Goal: Information Seeking & Learning: Learn about a topic

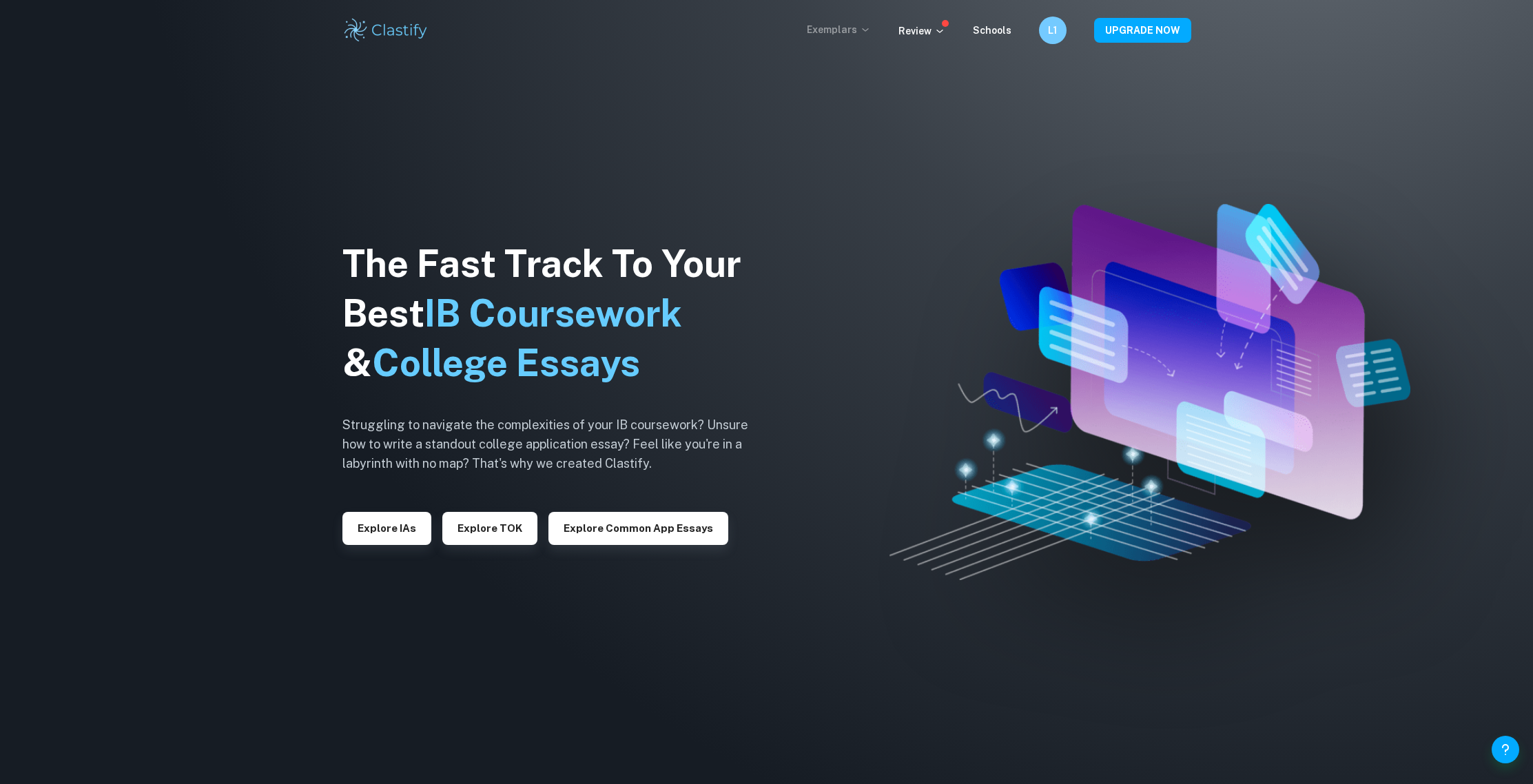
click at [868, 27] on icon at bounding box center [865, 29] width 11 height 11
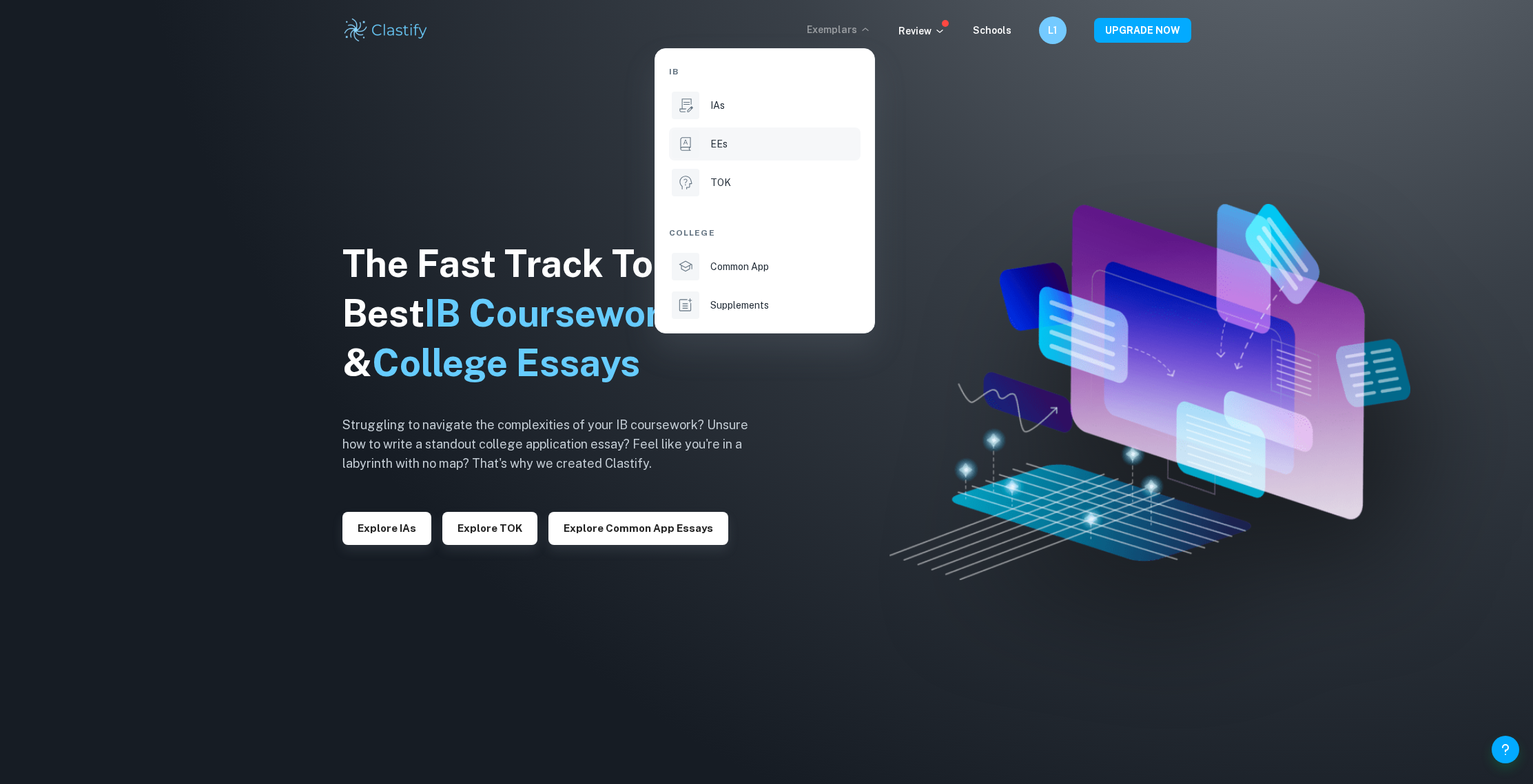
click at [730, 152] on li "EEs" at bounding box center [764, 144] width 191 height 33
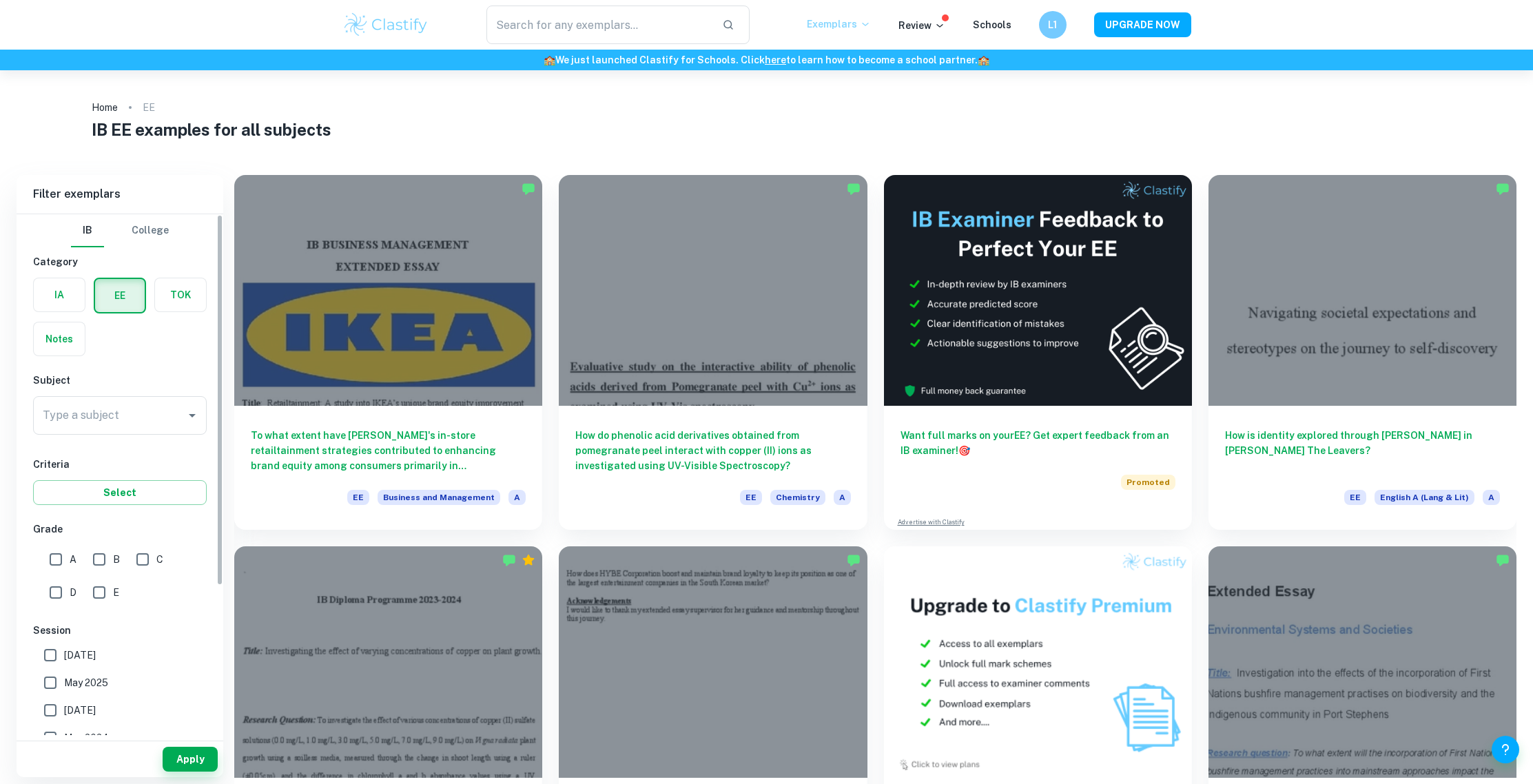
click at [131, 392] on div "Subject Type a subject Type a subject" at bounding box center [120, 406] width 173 height 68
click at [134, 408] on input "Type a subject" at bounding box center [109, 416] width 141 height 27
click at [160, 476] on li "Maths" at bounding box center [120, 485] width 173 height 25
type input "Maths"
click at [182, 755] on button "Apply" at bounding box center [190, 759] width 55 height 25
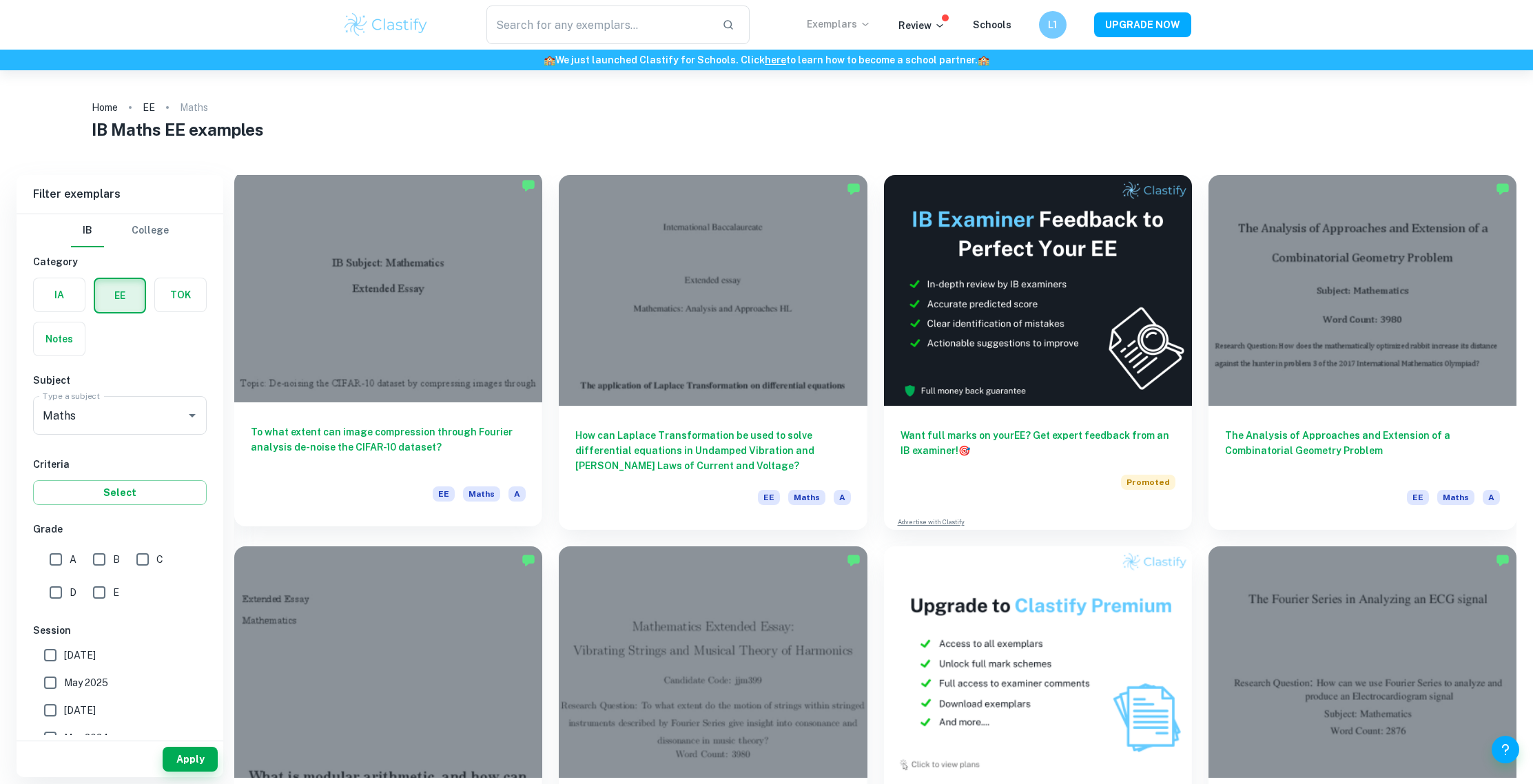
click at [485, 345] on div at bounding box center [388, 286] width 308 height 230
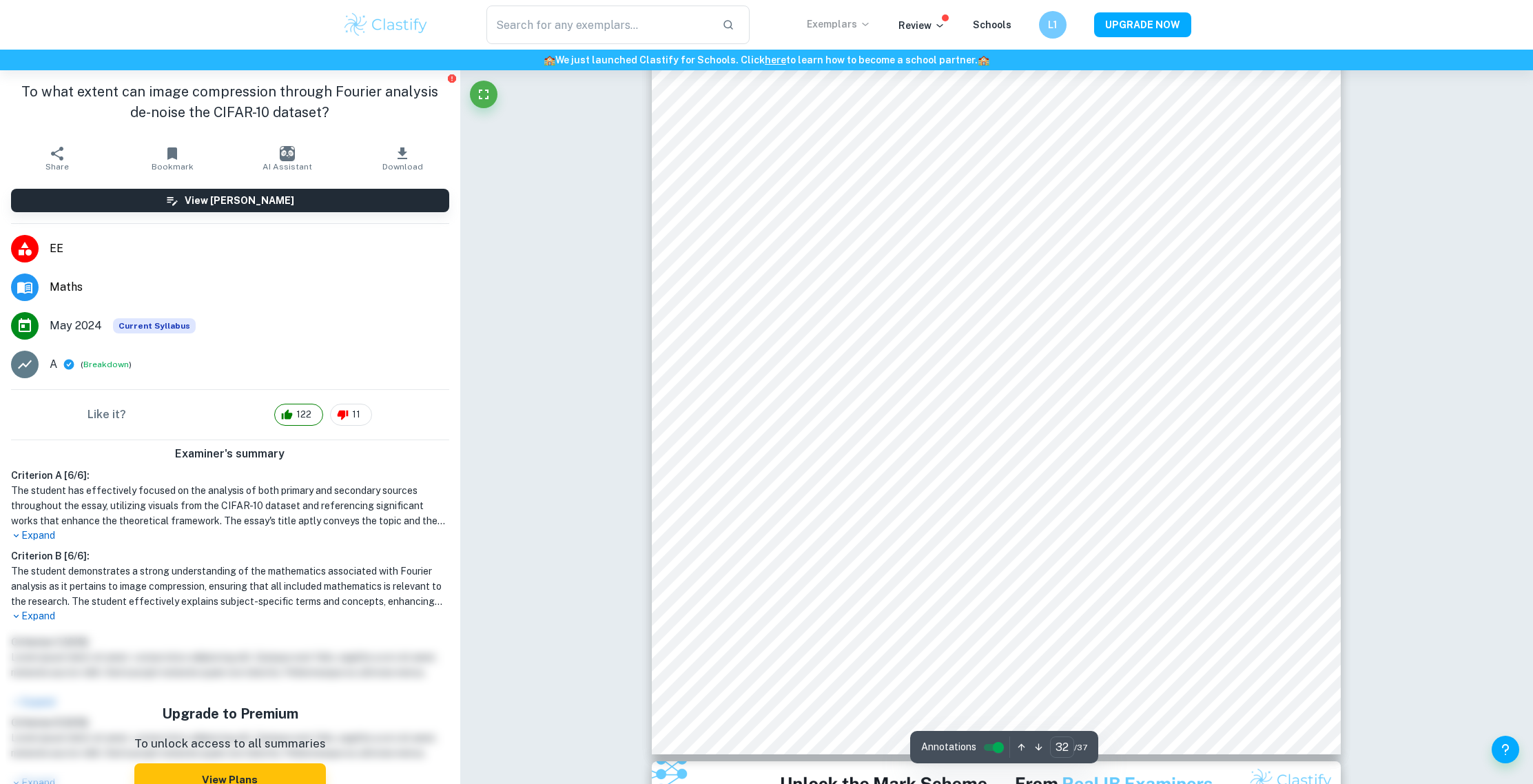
scroll to position [28272, 0]
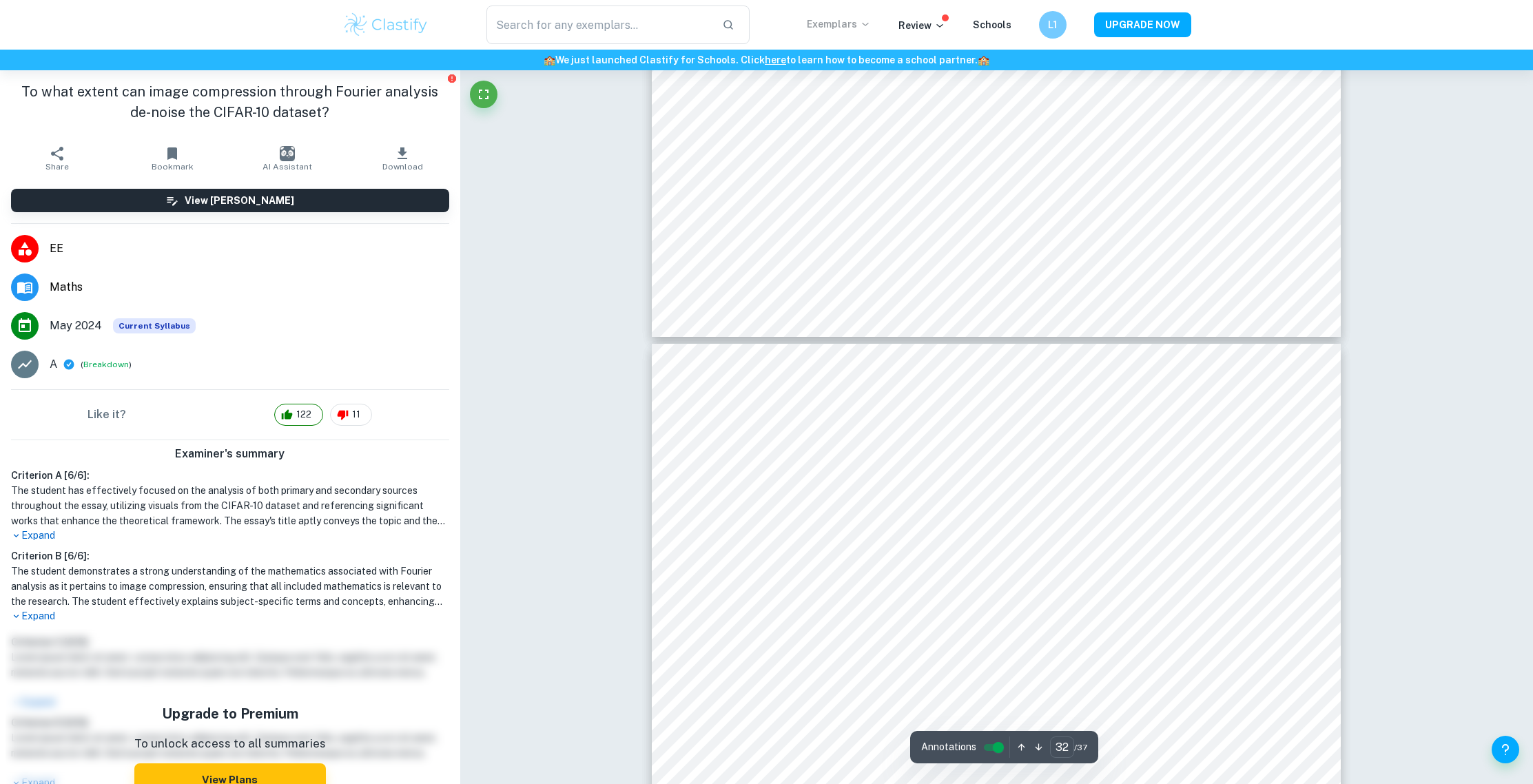
type input "31"
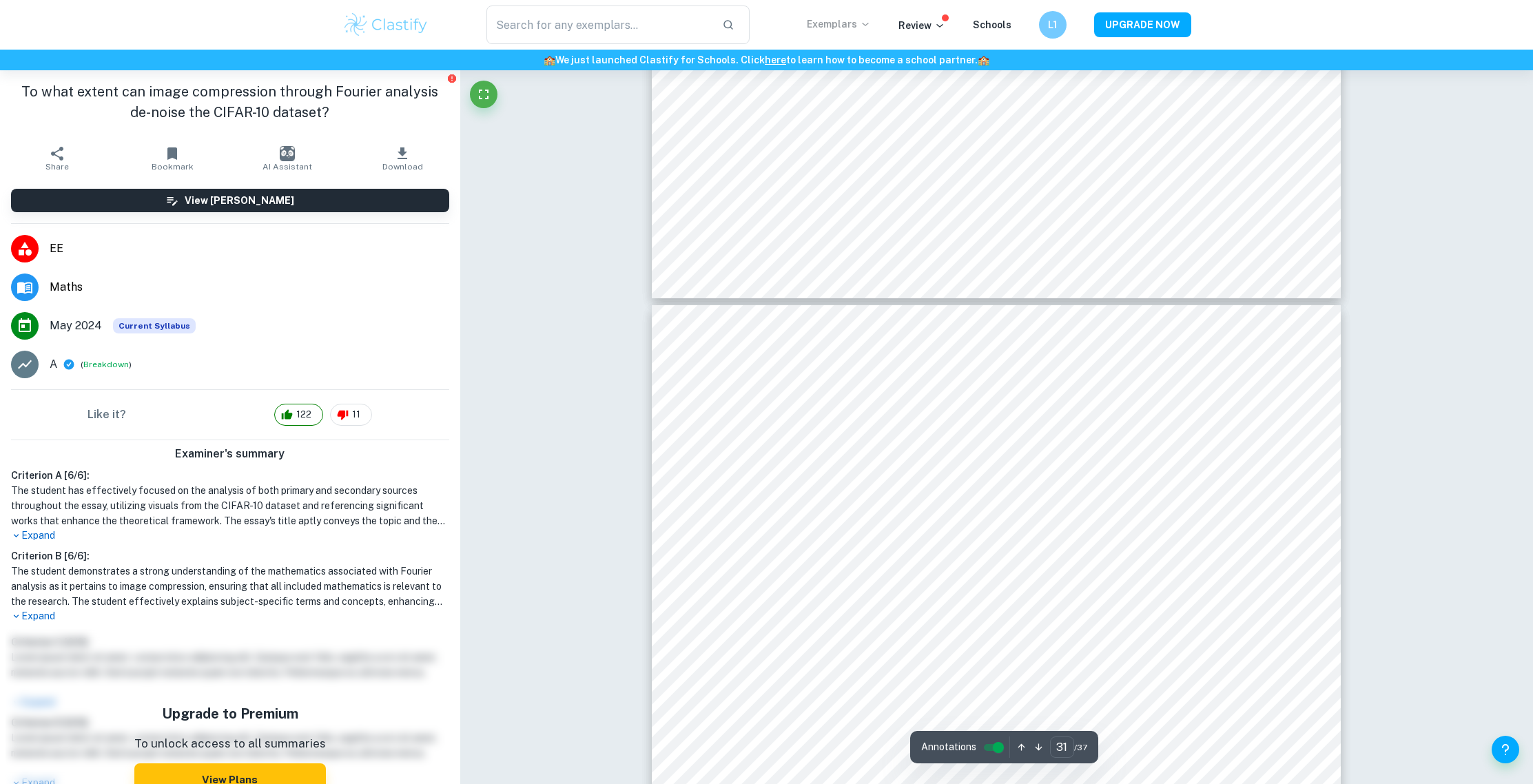
scroll to position [27040, 0]
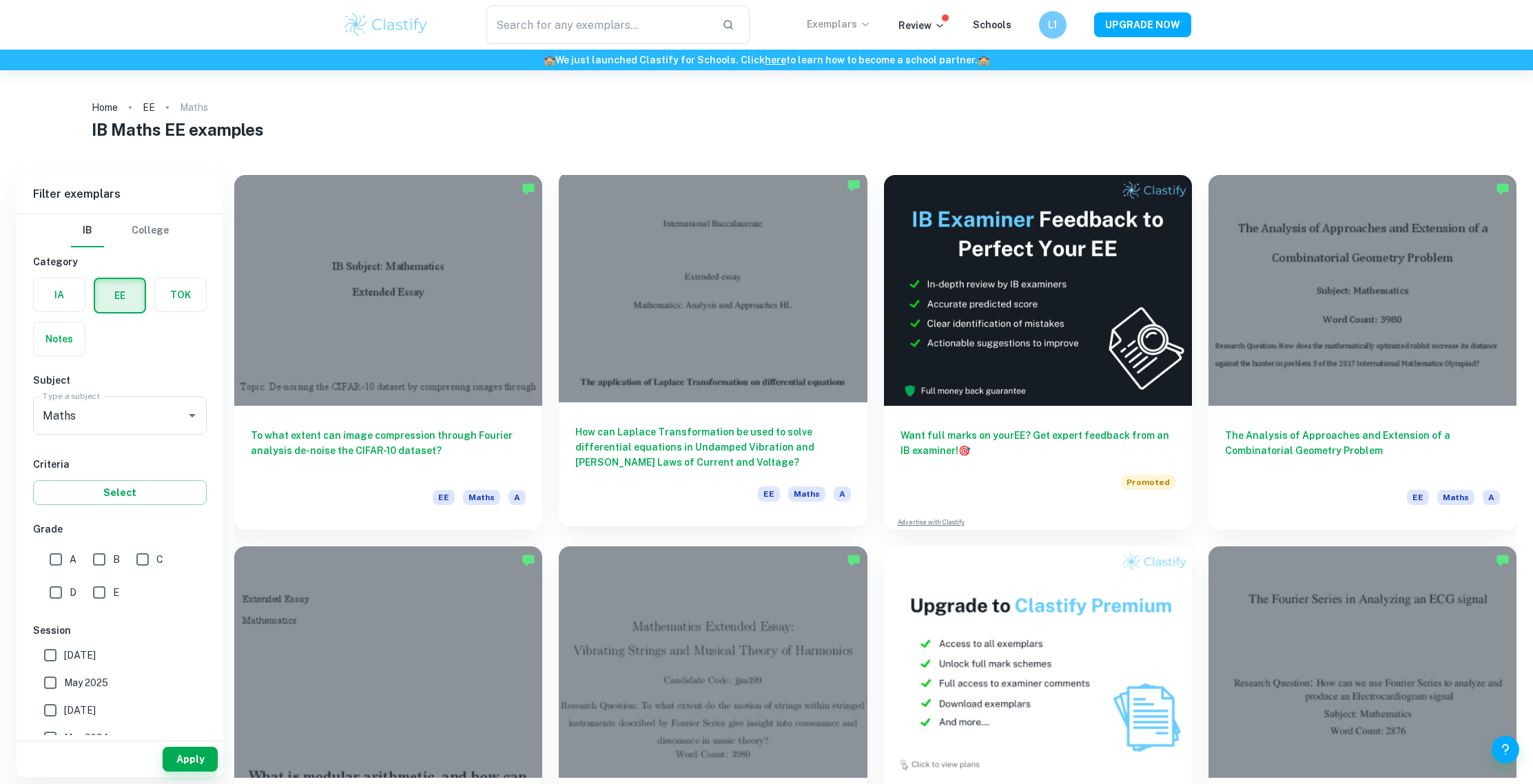
click at [710, 345] on div at bounding box center [713, 286] width 308 height 230
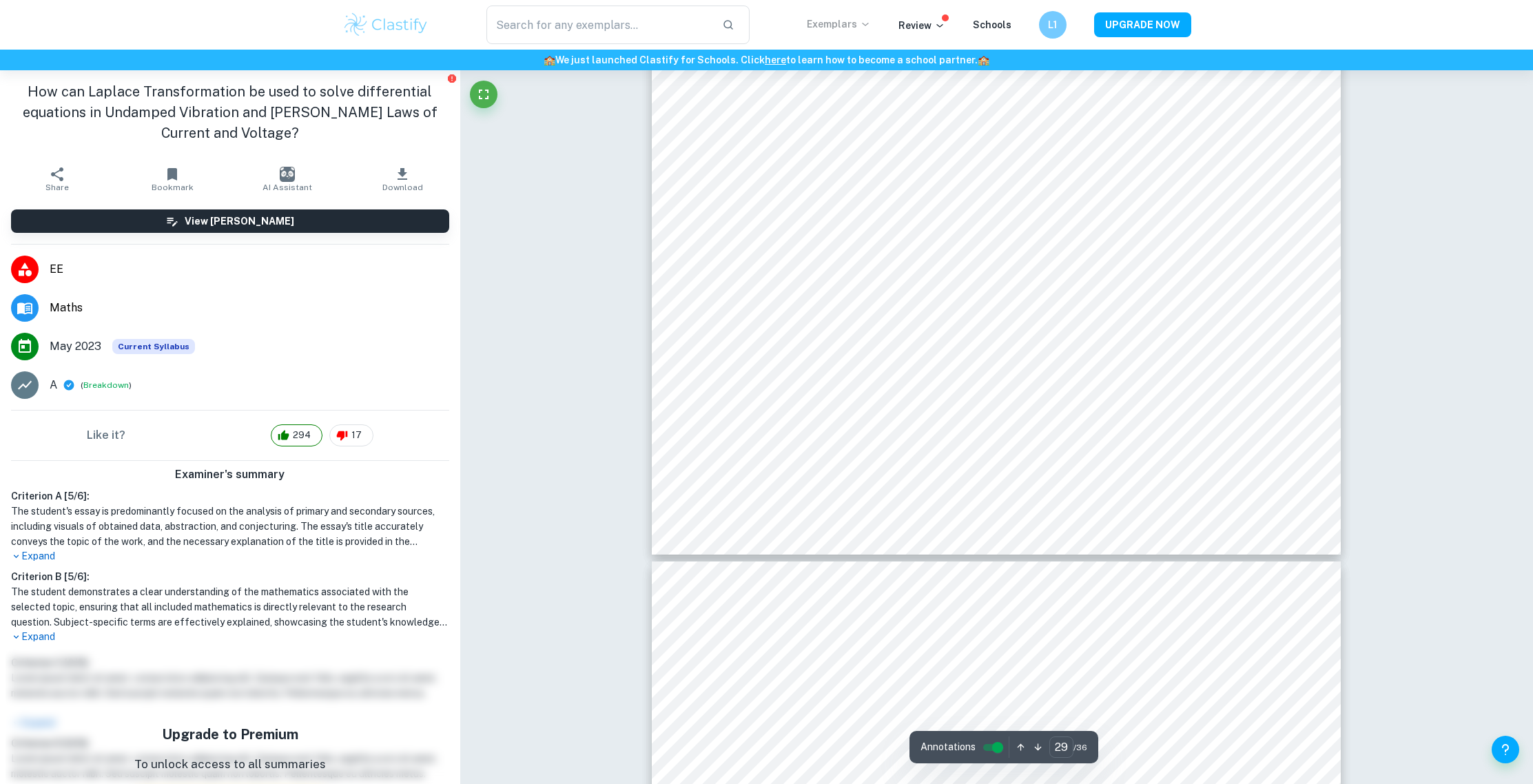
scroll to position [28002, 0]
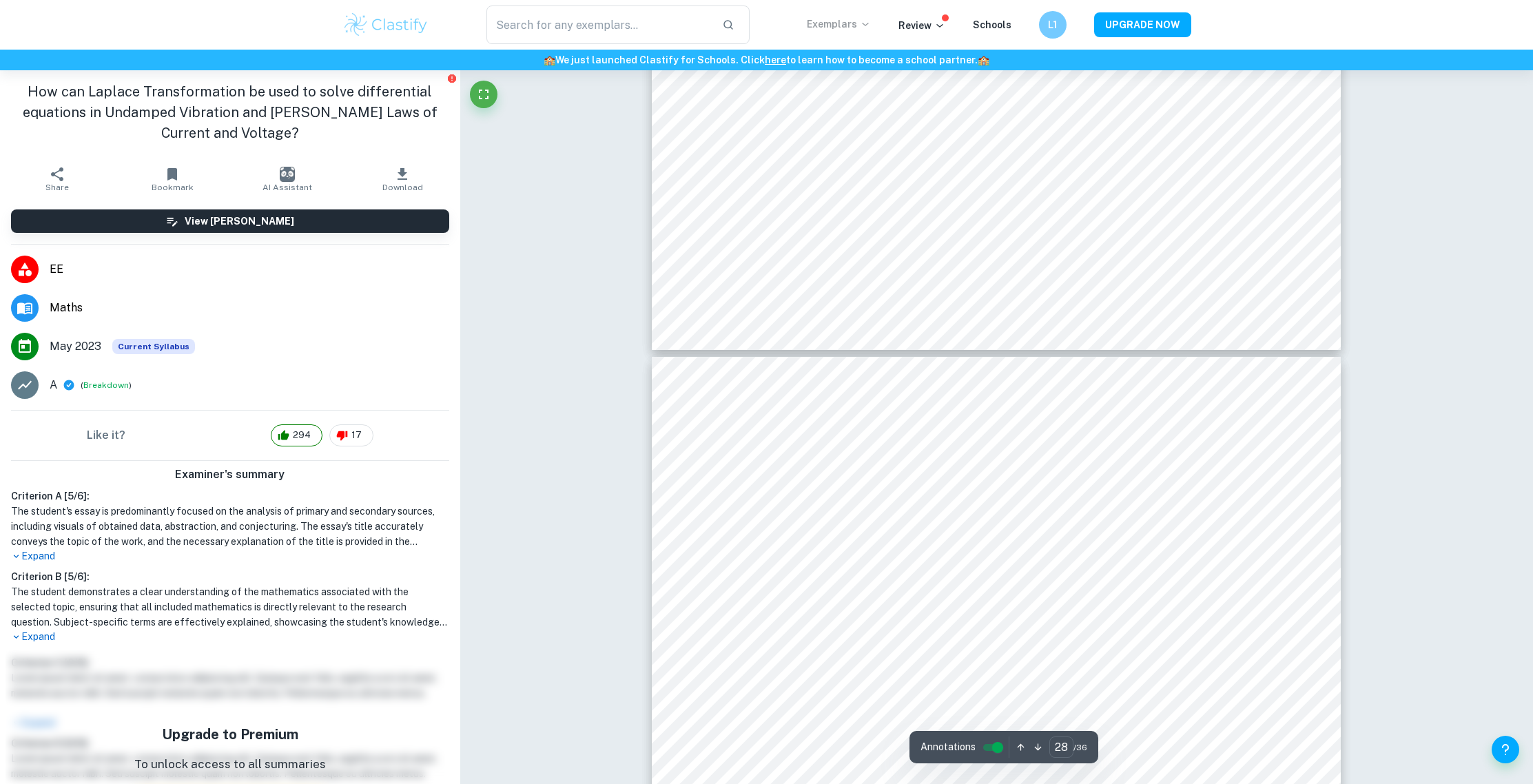
type input "27"
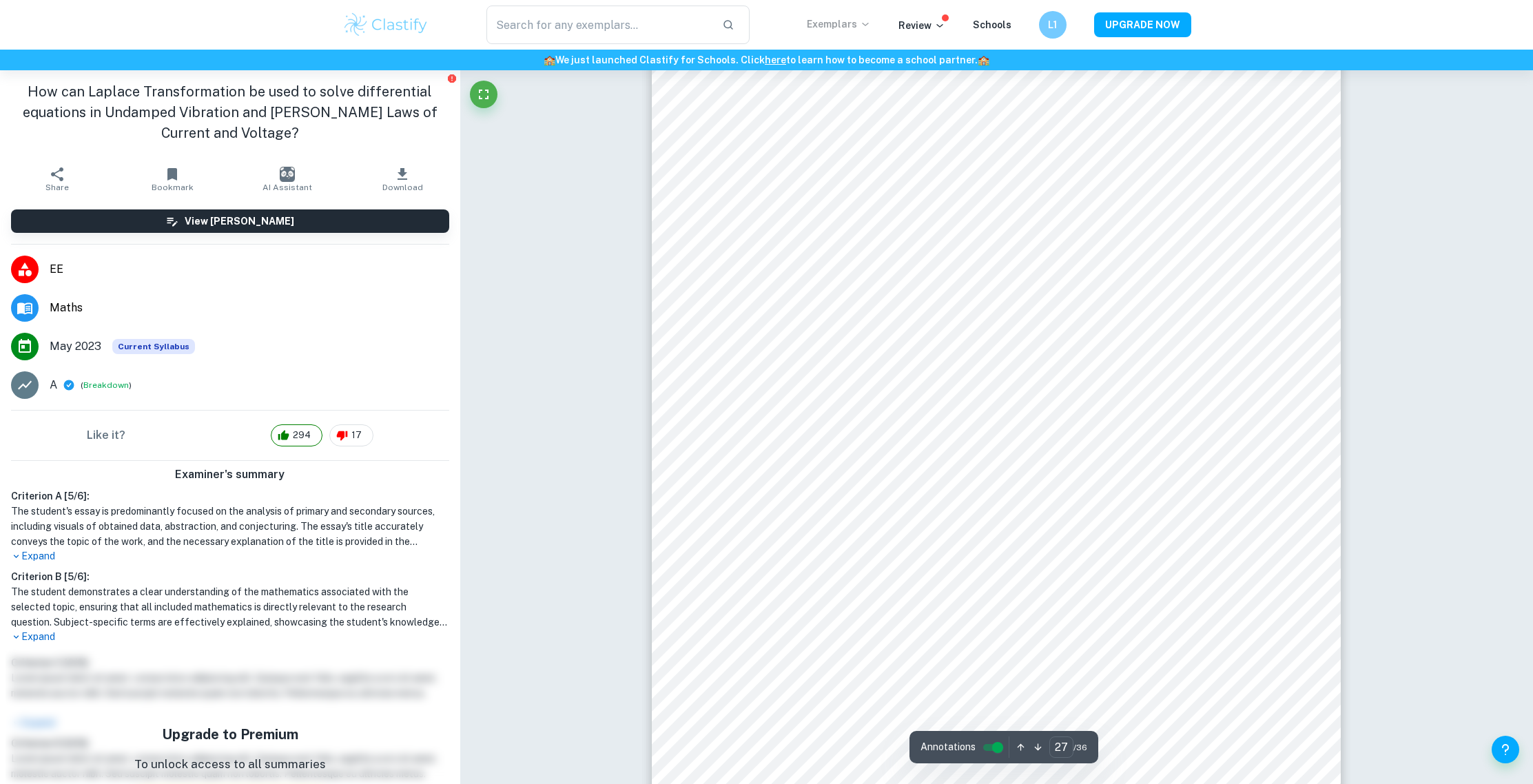
scroll to position [25952, 0]
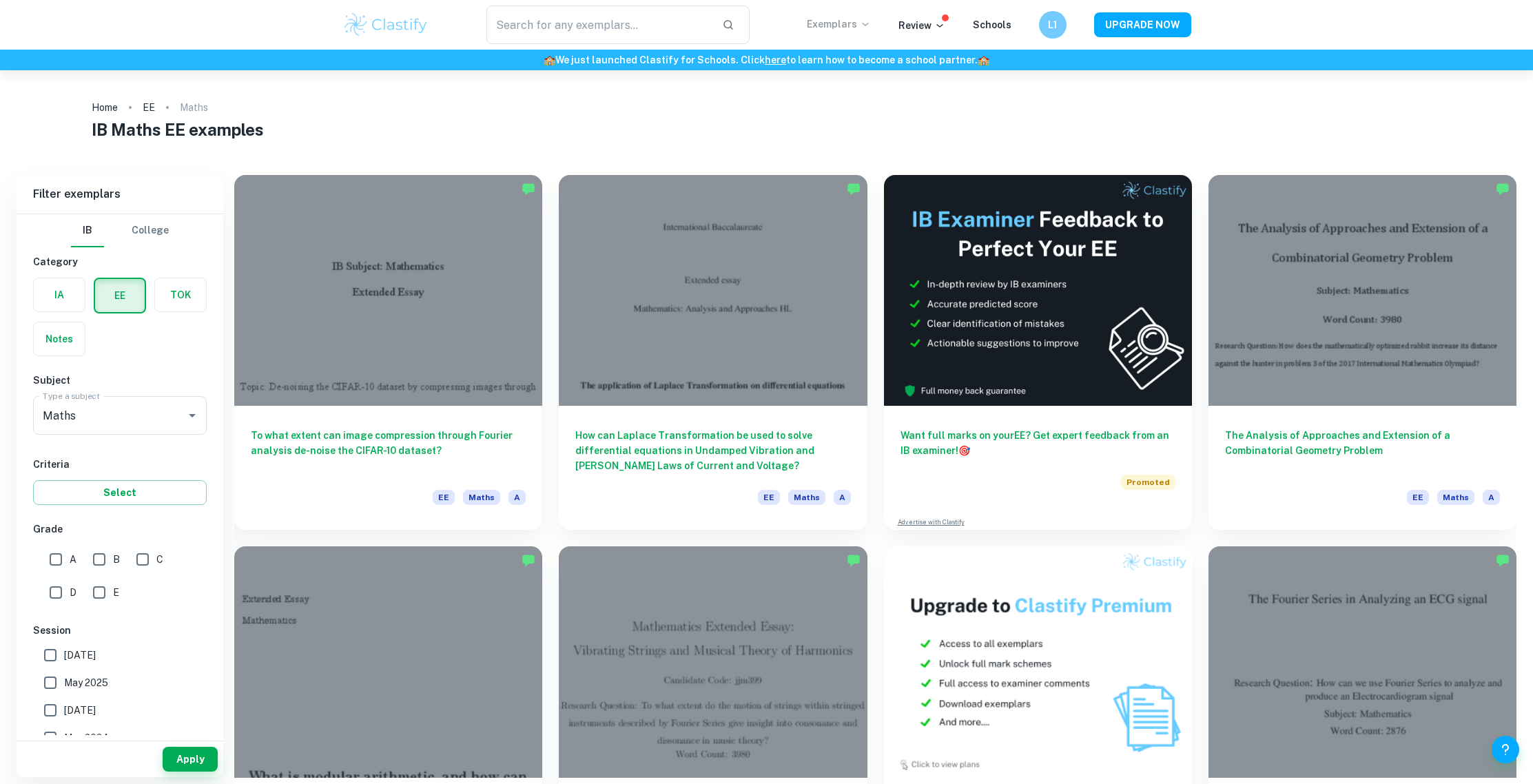
scroll to position [70, 0]
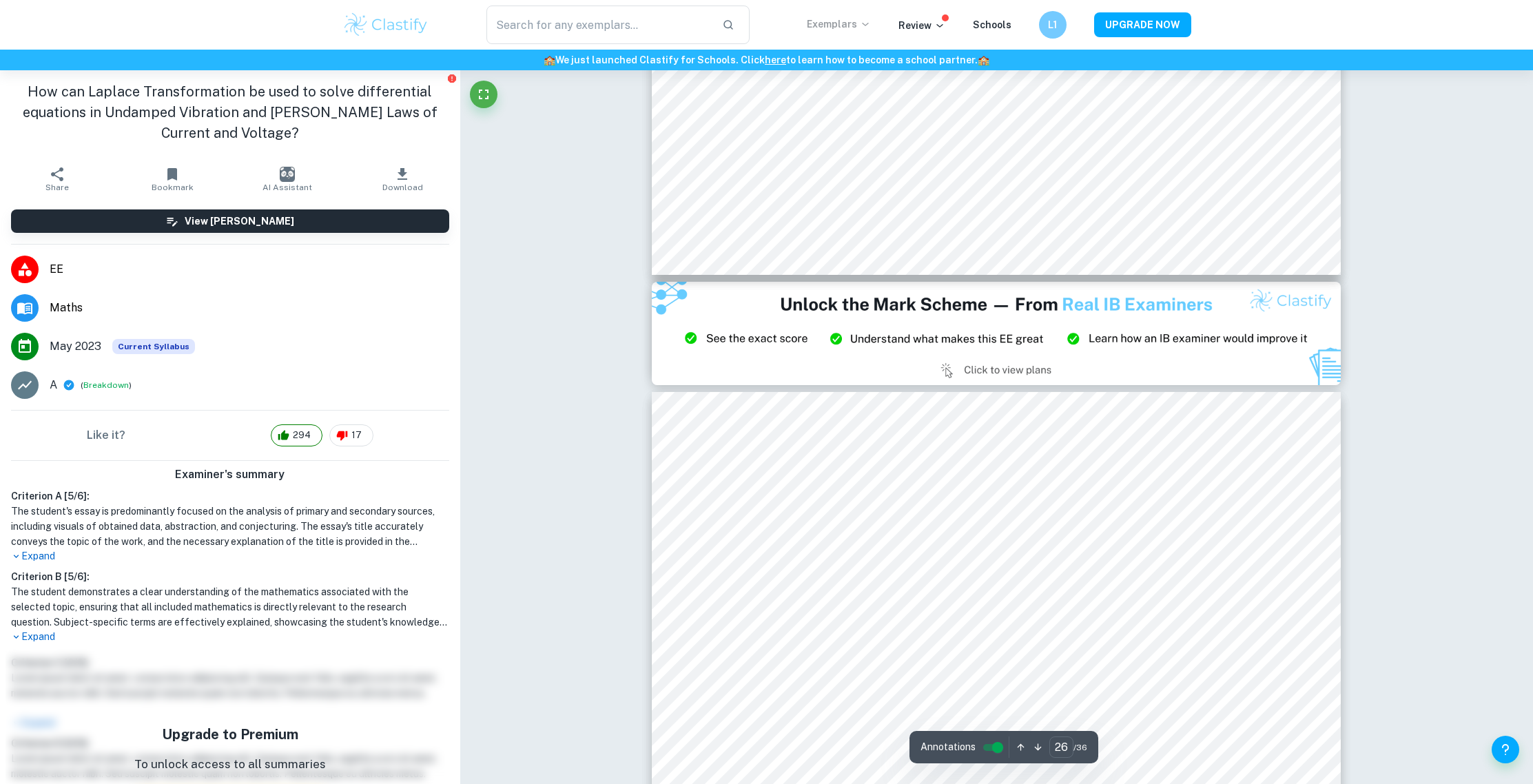
type input "27"
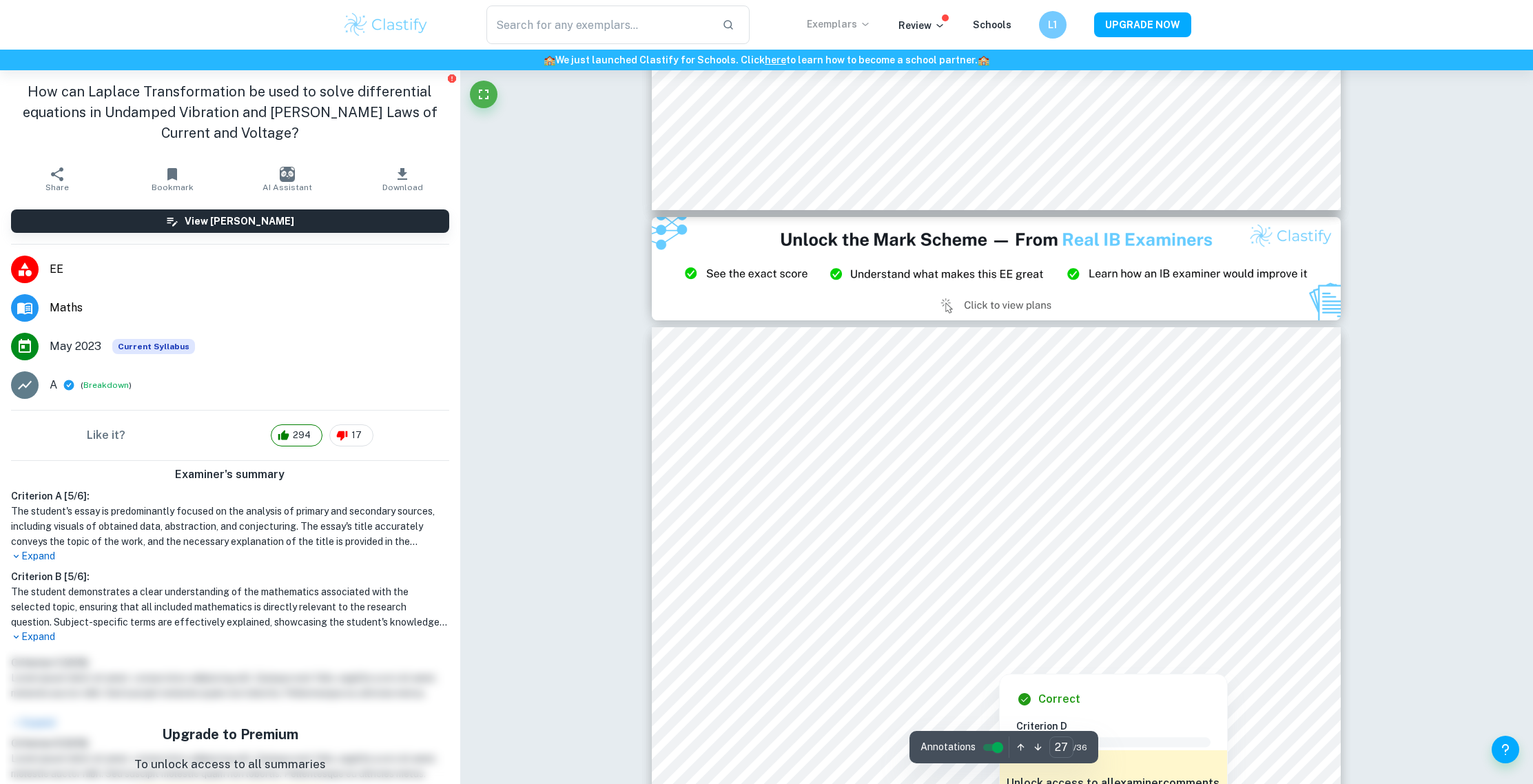
scroll to position [26027, 0]
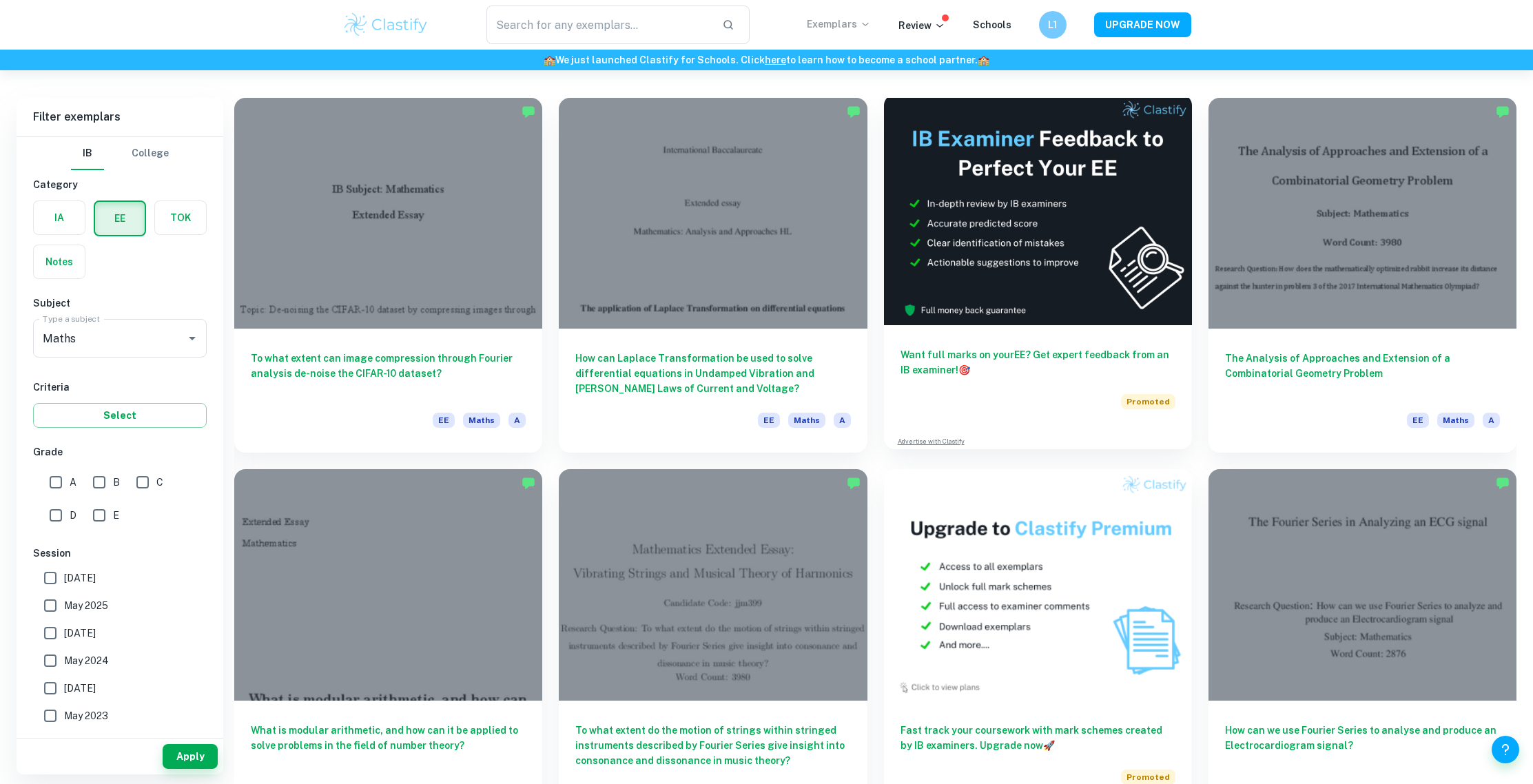
scroll to position [82, 0]
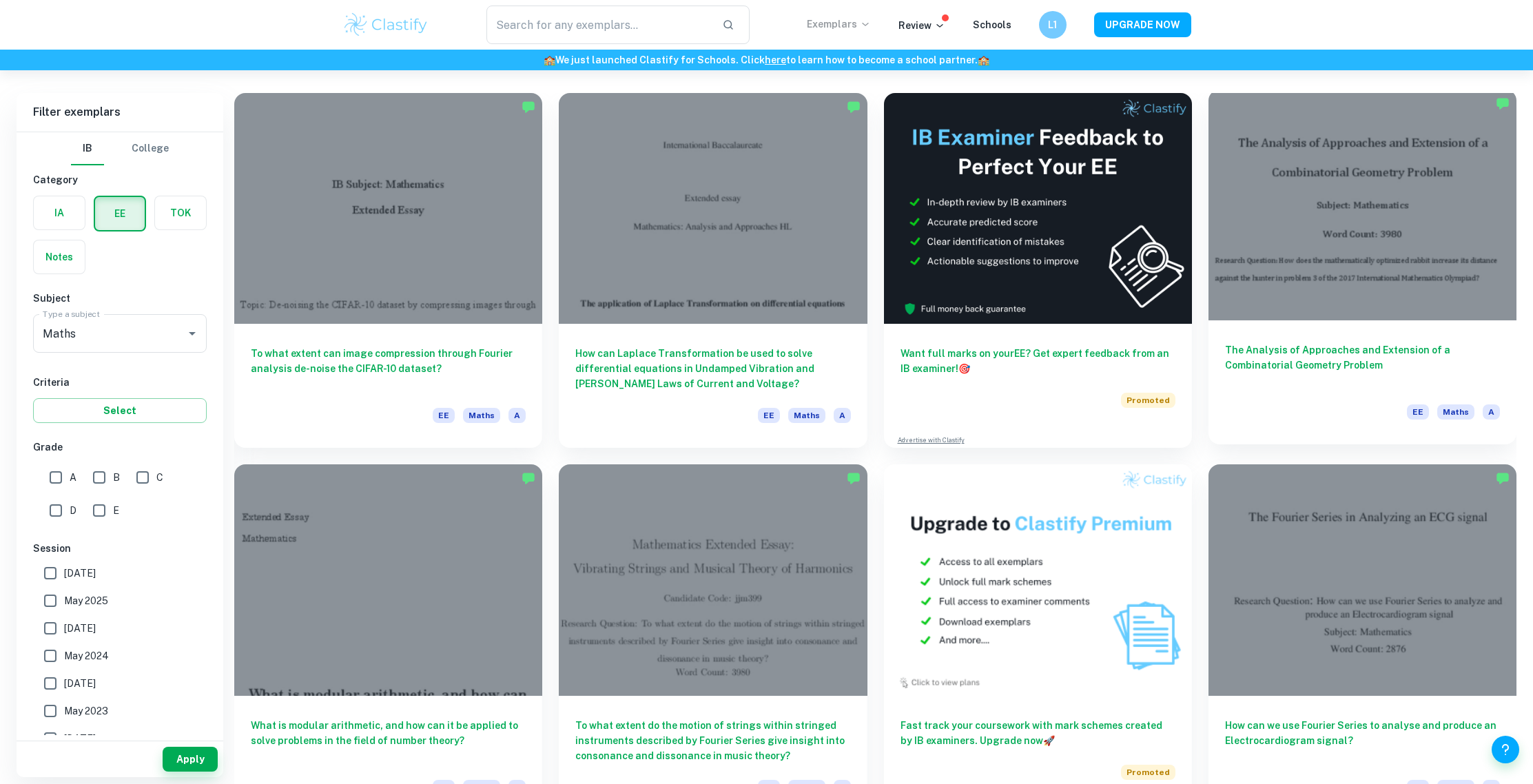
click at [1324, 264] on div at bounding box center [1363, 205] width 308 height 230
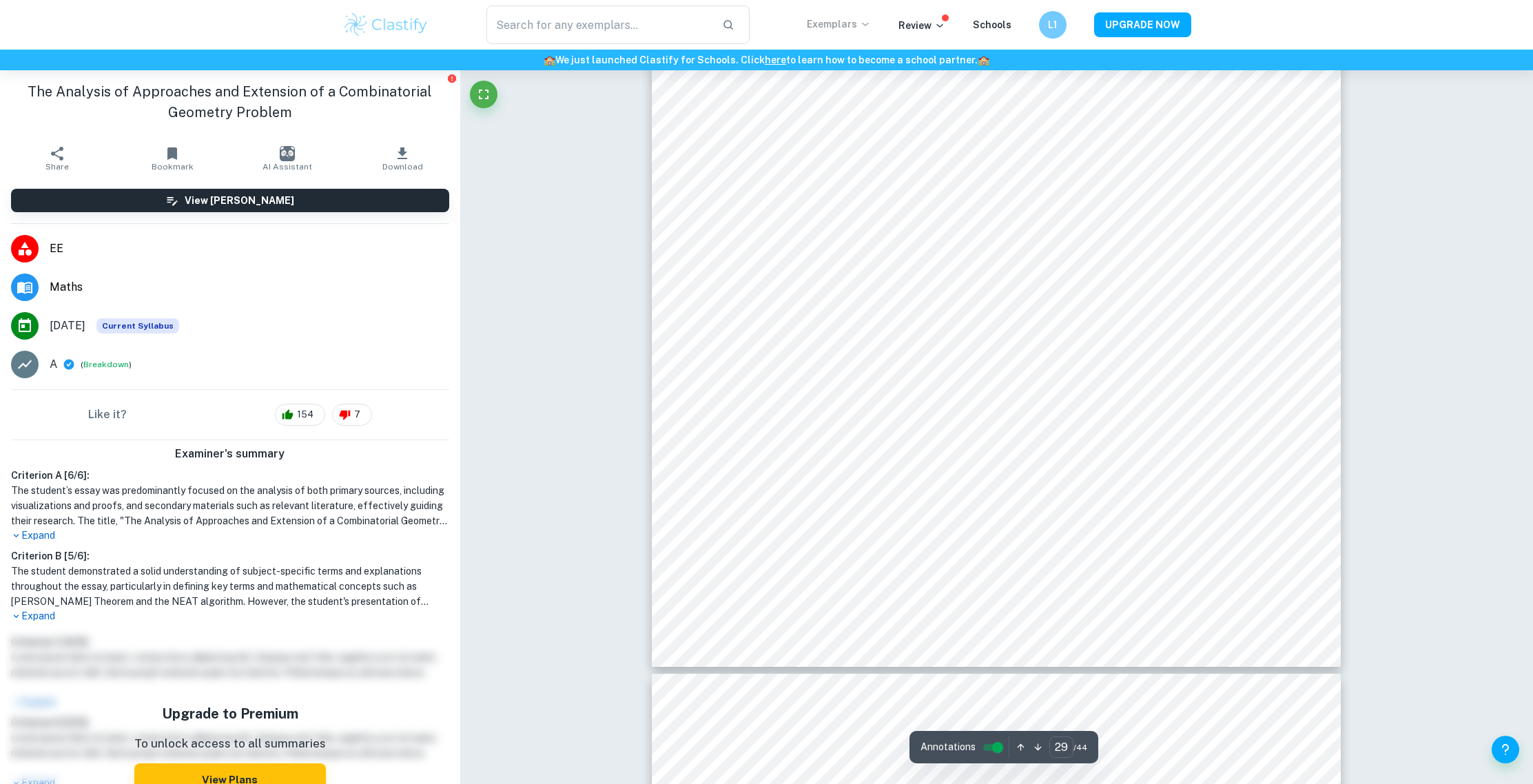
scroll to position [26075, 0]
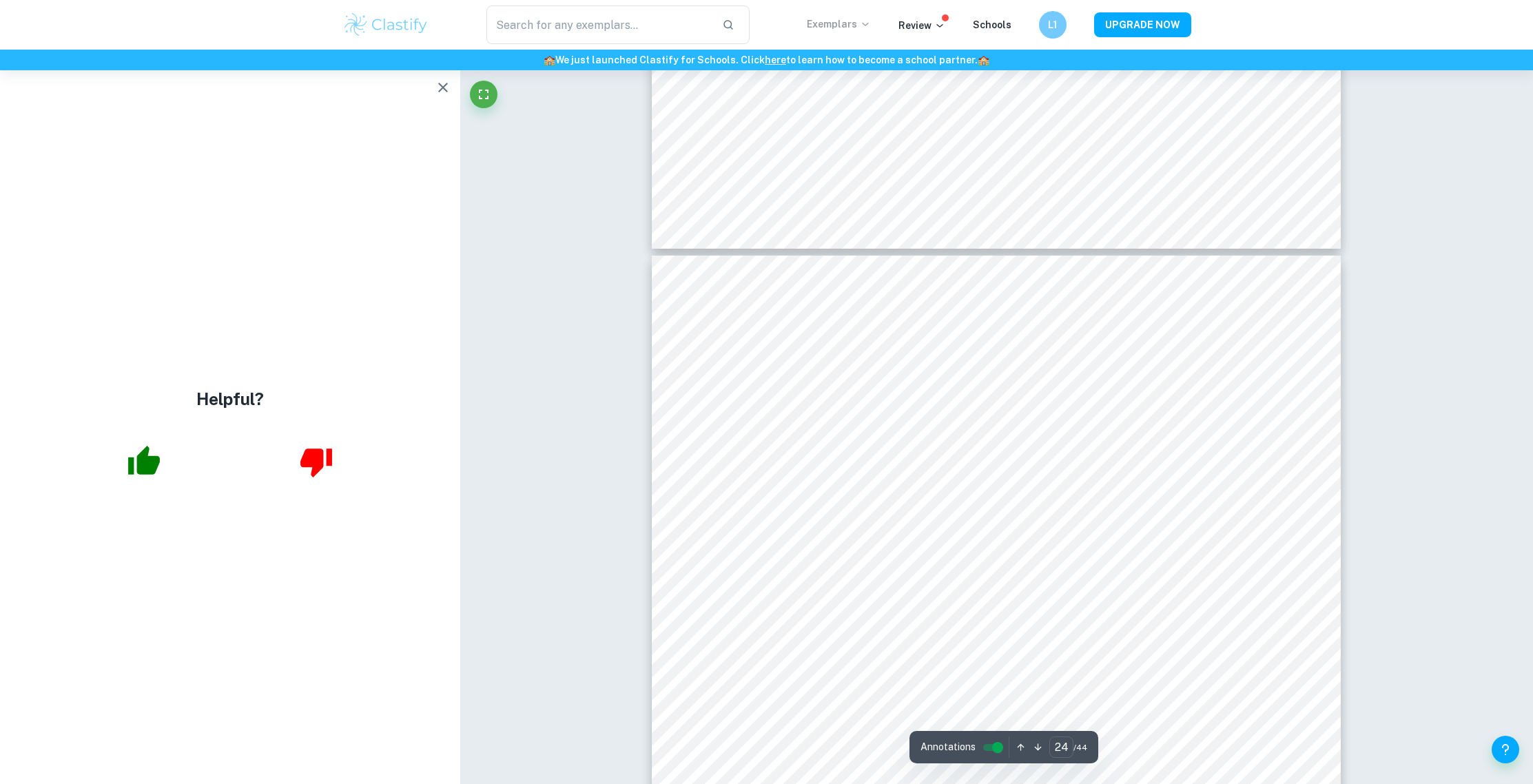
type input "23"
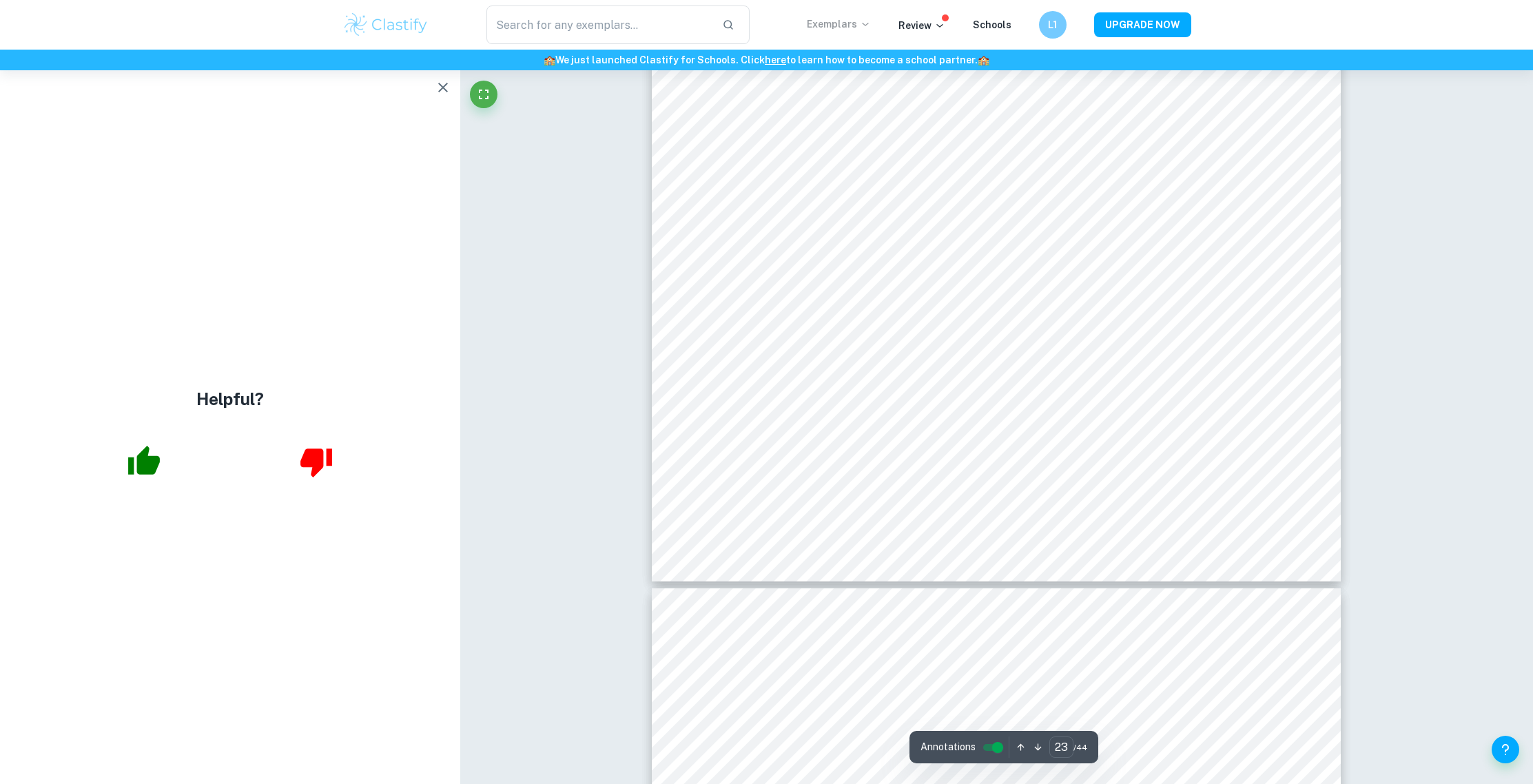
scroll to position [20696, 0]
